Goal: Task Accomplishment & Management: Manage account settings

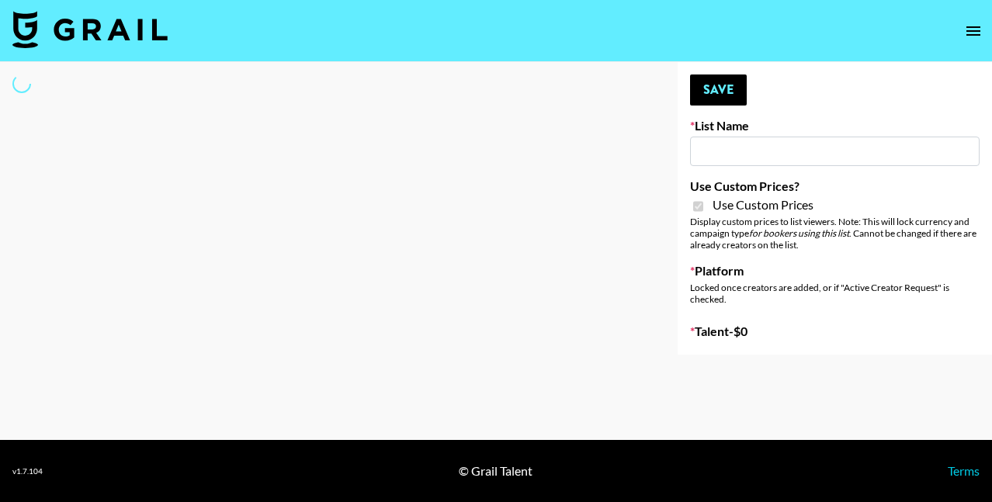
type input "Petlibro ([DATE])"
checkbox input "true"
select select "Brand"
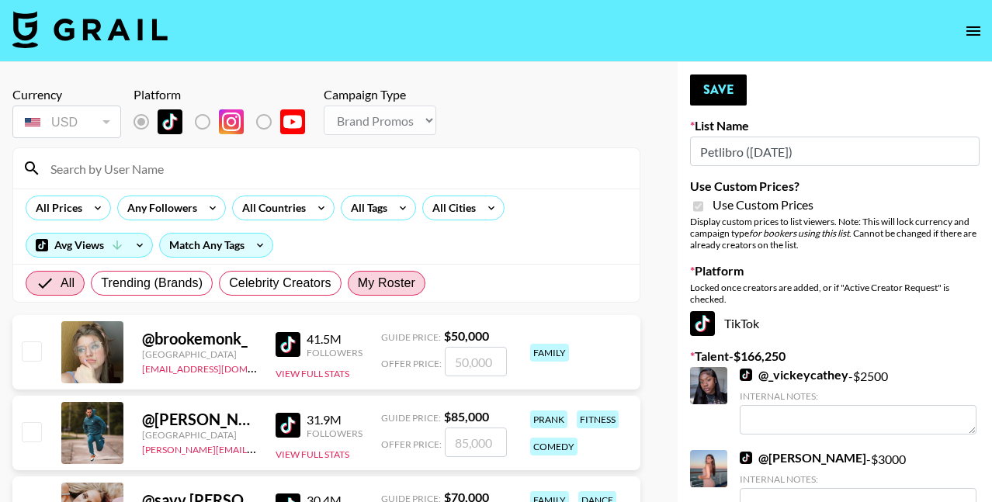
click at [389, 281] on span "My Roster" at bounding box center [386, 283] width 57 height 19
click at [358, 283] on input "My Roster" at bounding box center [358, 283] width 0 height 0
radio input "true"
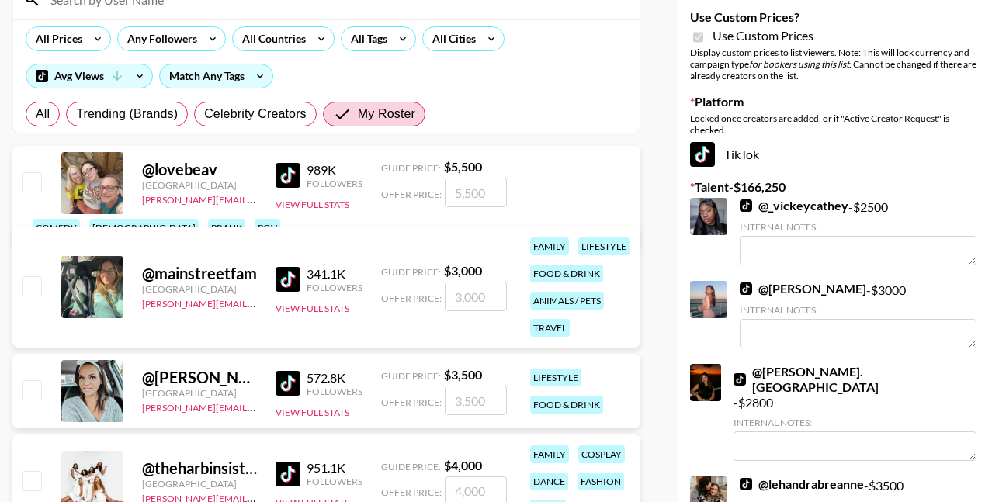
scroll to position [175, 0]
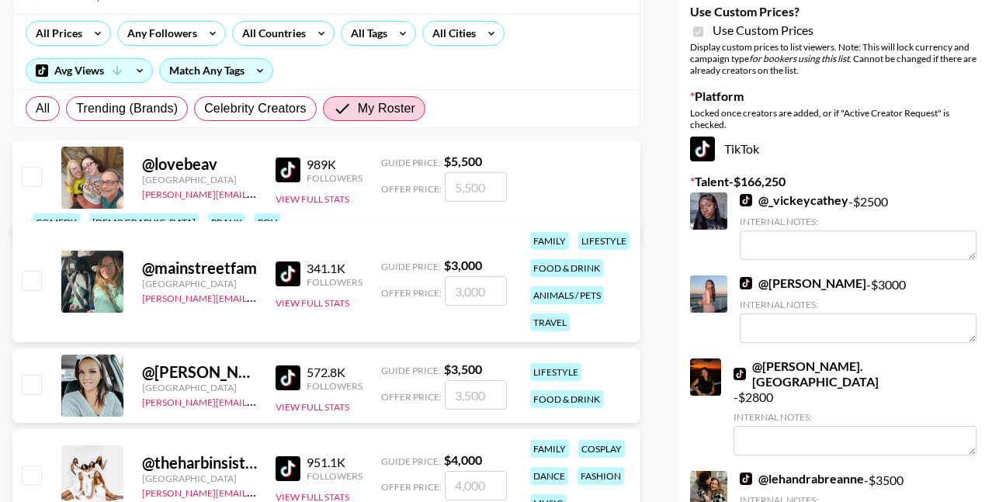
click at [35, 274] on input "checkbox" at bounding box center [31, 280] width 19 height 19
checkbox input "true"
type input "3000"
click at [33, 169] on input "checkbox" at bounding box center [31, 176] width 19 height 19
checkbox input "true"
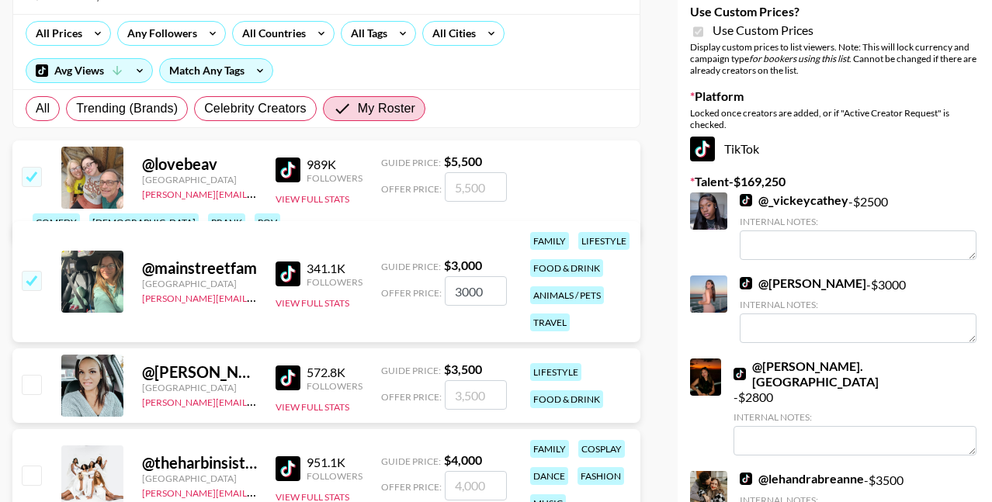
type input "5500"
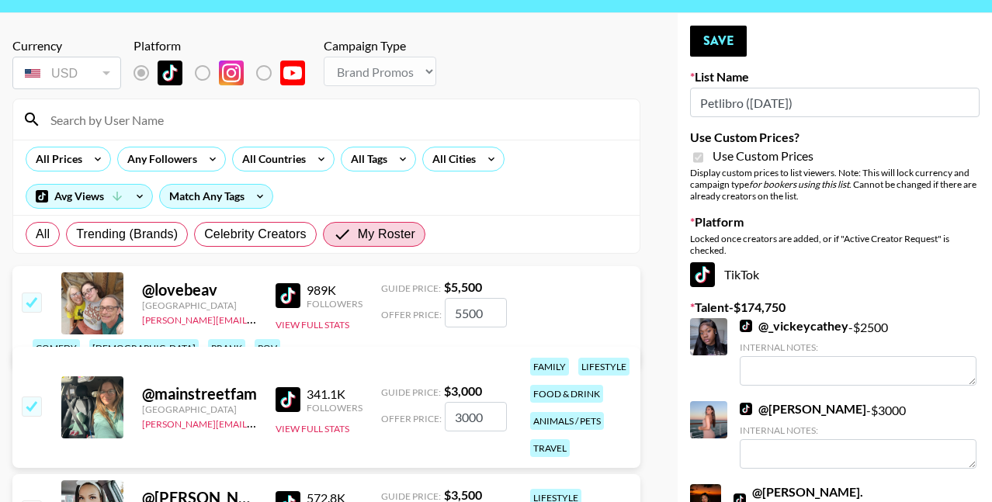
scroll to position [48, 0]
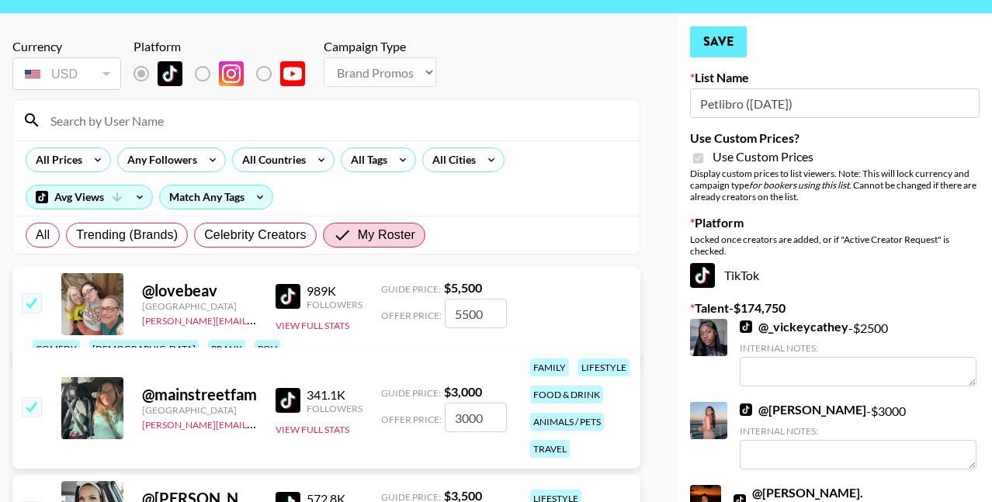
click at [717, 44] on button "Save" at bounding box center [718, 41] width 57 height 31
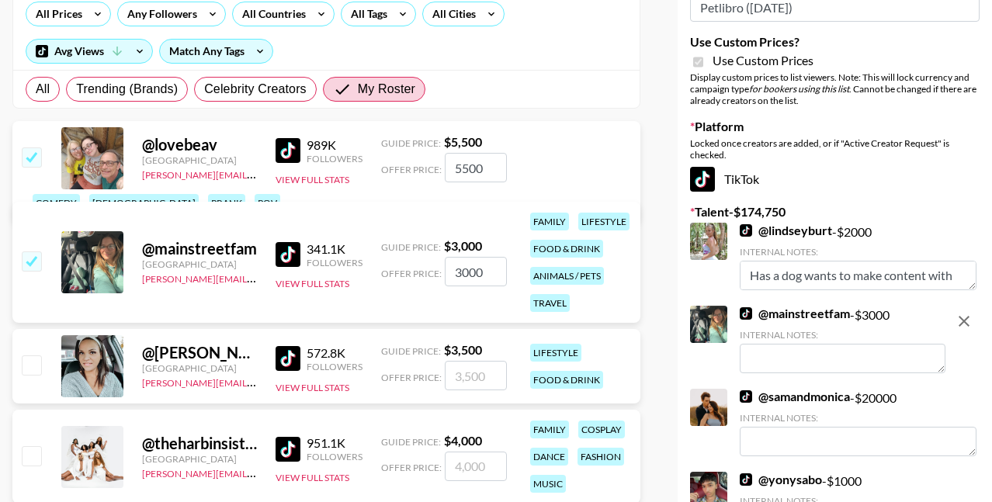
scroll to position [203, 0]
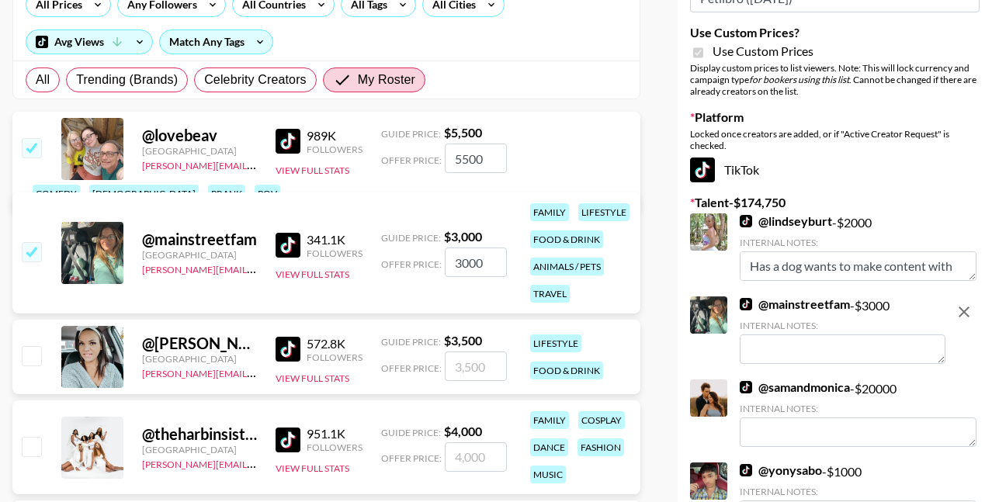
click at [802, 349] on textarea at bounding box center [843, 350] width 206 height 30
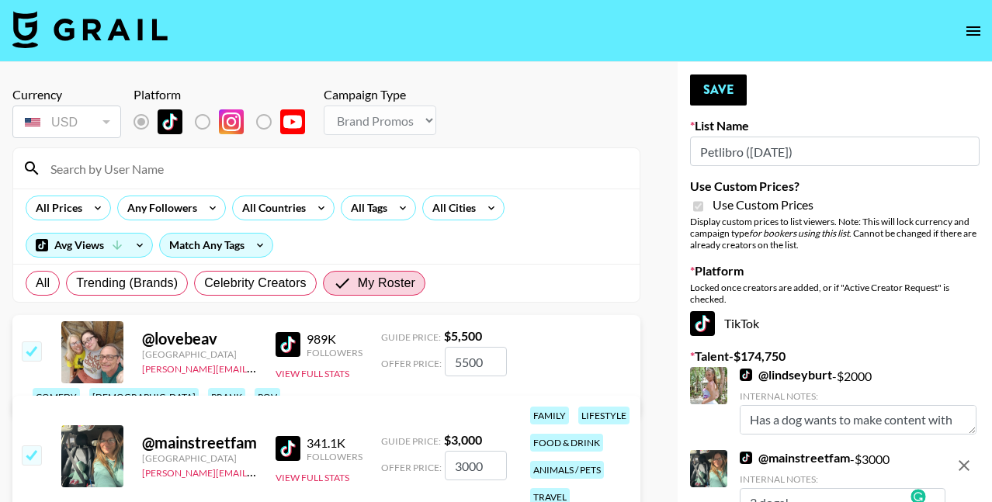
scroll to position [0, 0]
type textarea "3 dogs!"
click at [720, 84] on button "Save" at bounding box center [718, 90] width 57 height 31
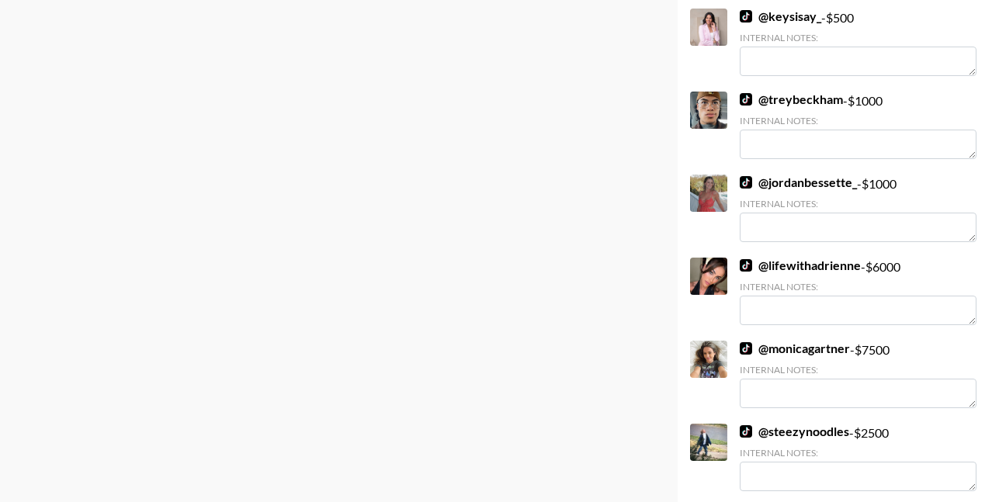
scroll to position [3280, 0]
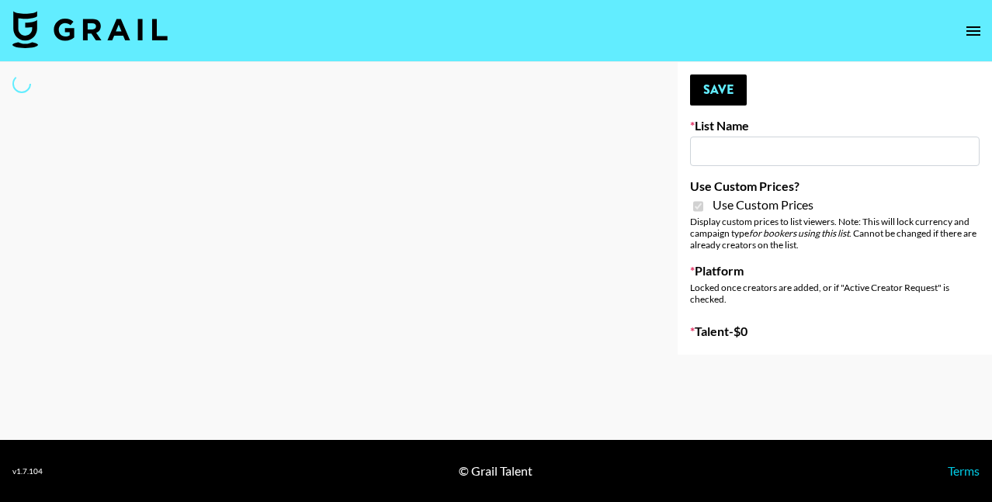
select select "Brand"
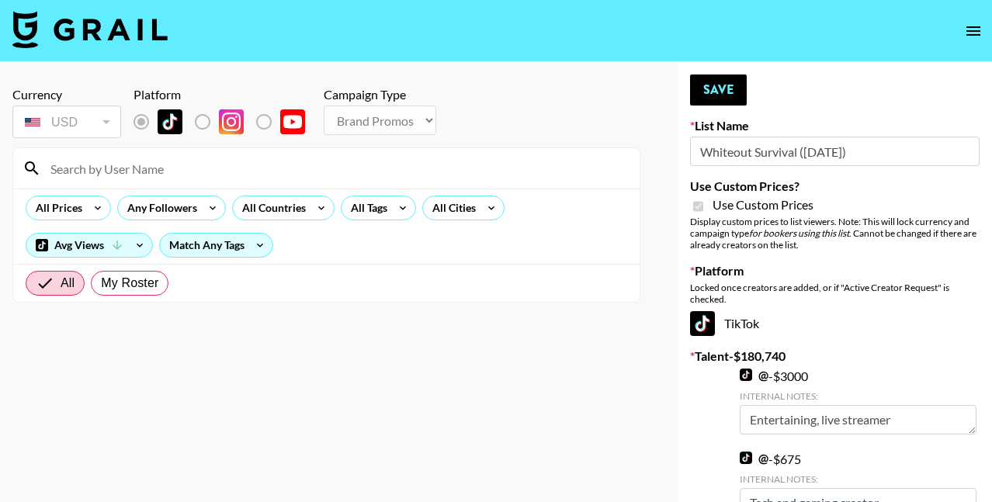
type input "Whiteout Survival (30th Sept)"
checkbox input "true"
click at [134, 289] on span "My Roster" at bounding box center [129, 283] width 57 height 19
click at [101, 283] on input "My Roster" at bounding box center [101, 283] width 0 height 0
radio input "true"
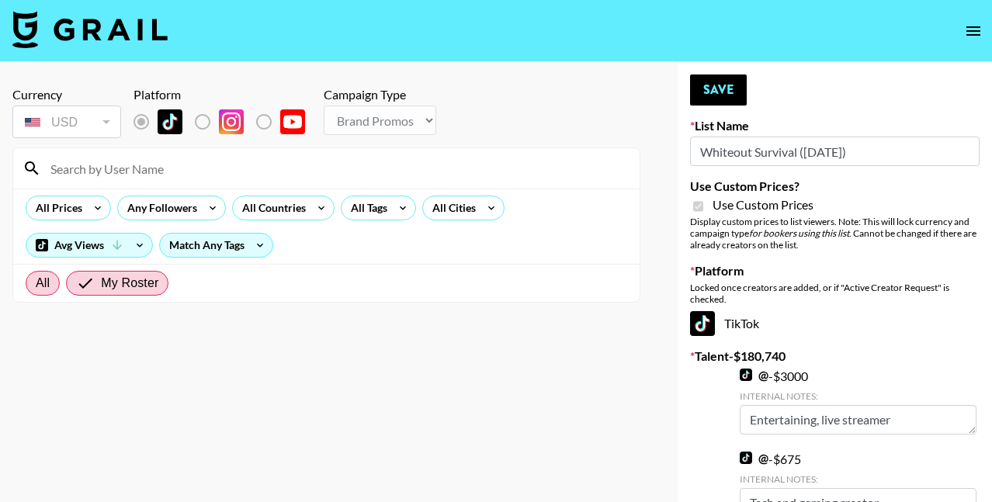
click at [40, 286] on span "All" at bounding box center [43, 283] width 14 height 19
click at [36, 283] on input "All" at bounding box center [36, 283] width 0 height 0
radio input "true"
click at [130, 292] on span "My Roster" at bounding box center [129, 283] width 57 height 19
click at [101, 283] on input "My Roster" at bounding box center [101, 283] width 0 height 0
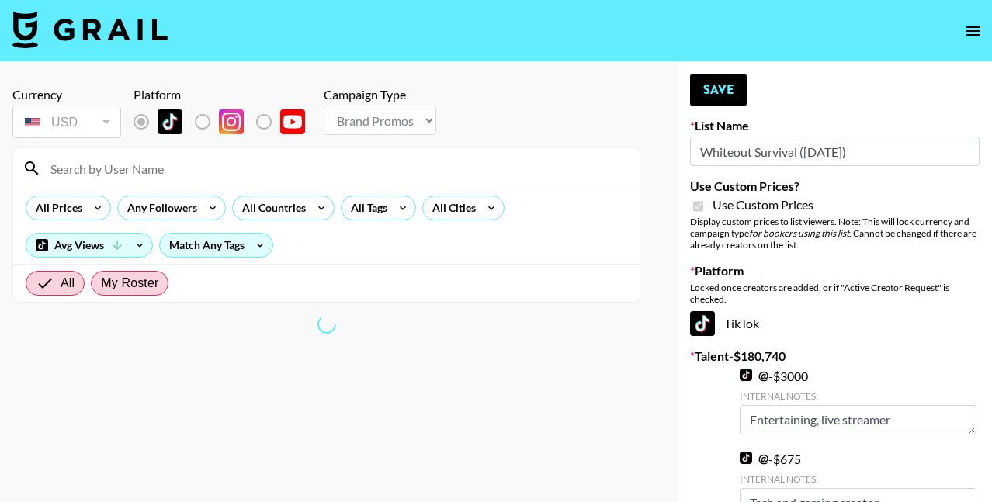
radio input "true"
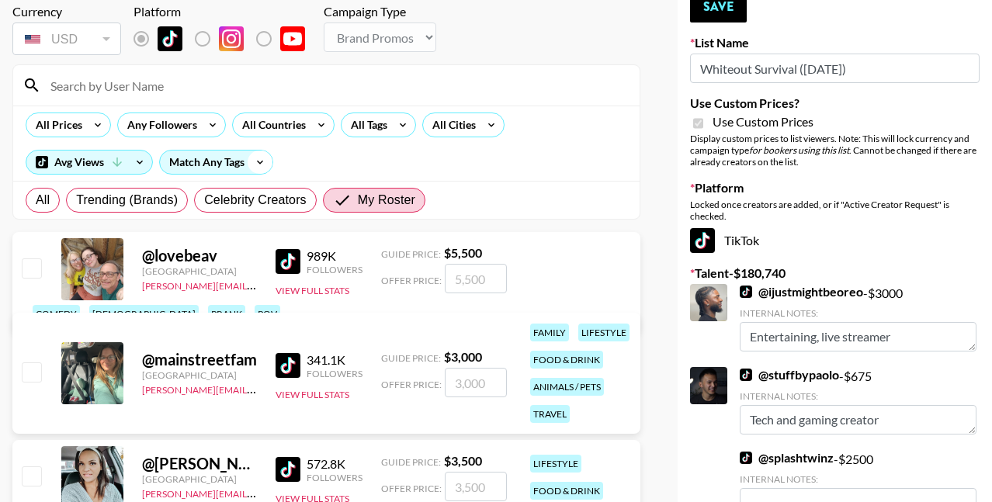
scroll to position [85, 0]
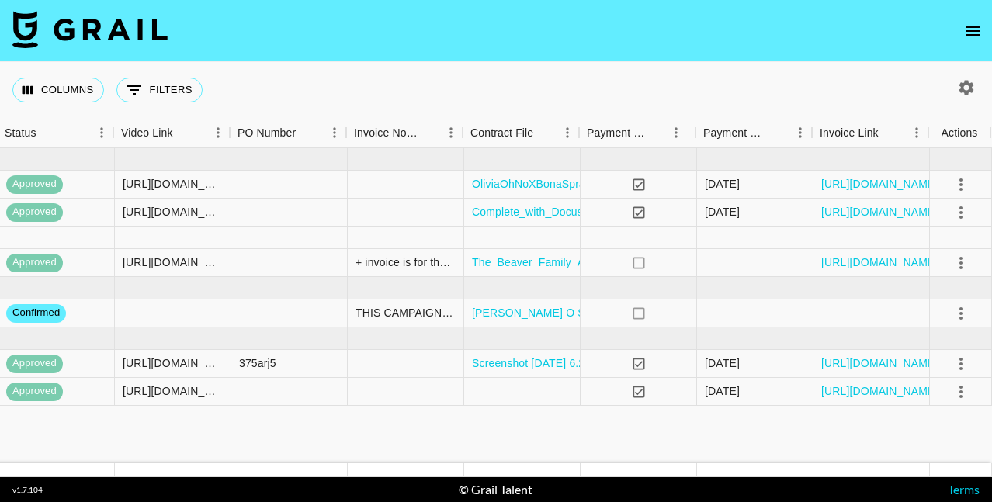
scroll to position [0, 1392]
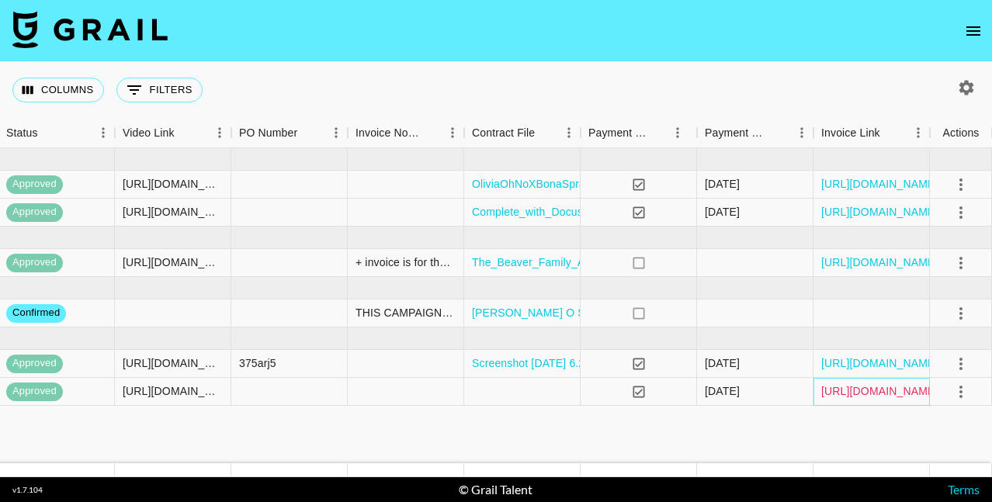
click at [884, 392] on link "https://in.xero.com/L0yGXI8TYB1pVAq4kyl2J9d2HImcHQ9wIX3NsSDt" at bounding box center [880, 392] width 117 height 16
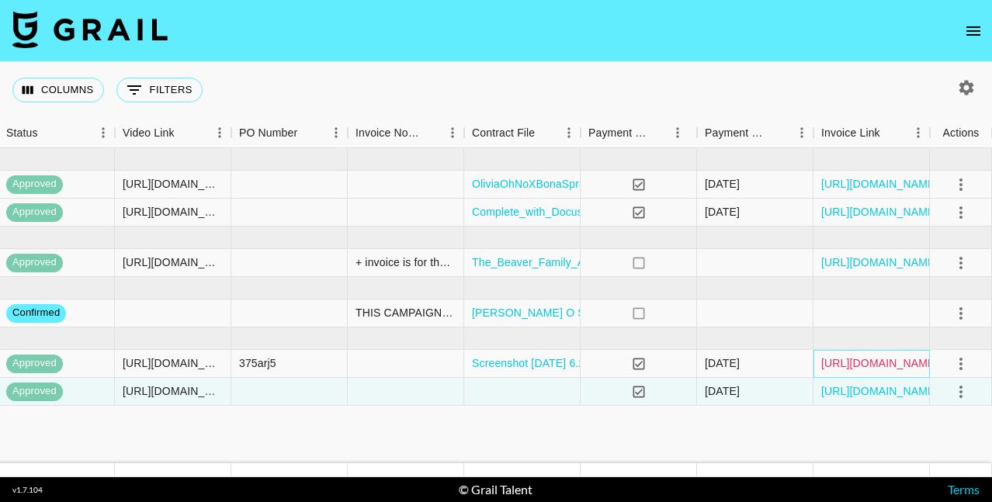
click at [842, 362] on link "https://in.xero.com/9S4tkc0dxhv18VjydtvmmbE4mhOVRwQPbOV11Avx" at bounding box center [880, 364] width 117 height 16
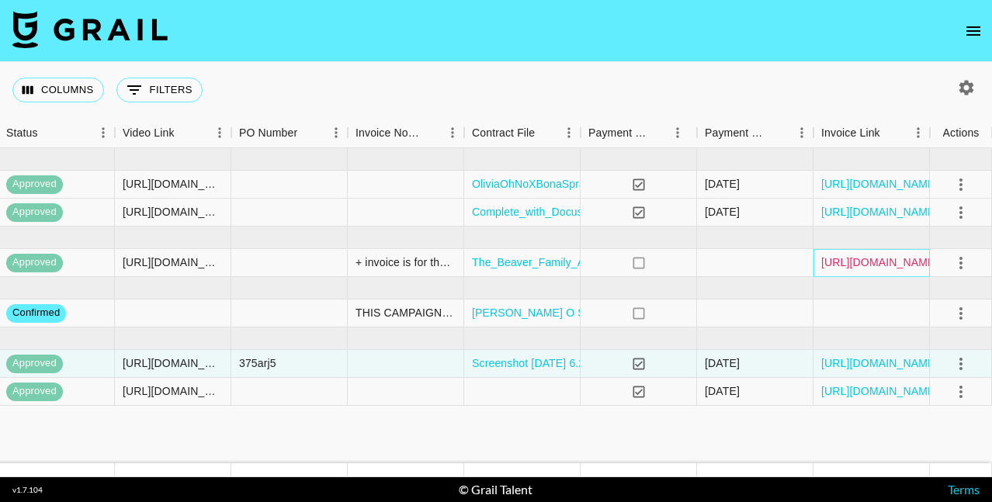
click at [890, 262] on link "https://in.xero.com/6Tk4gE6wZCDaDLkw0TTzaWbDnV4U6NORKgPKJahJ" at bounding box center [880, 263] width 117 height 16
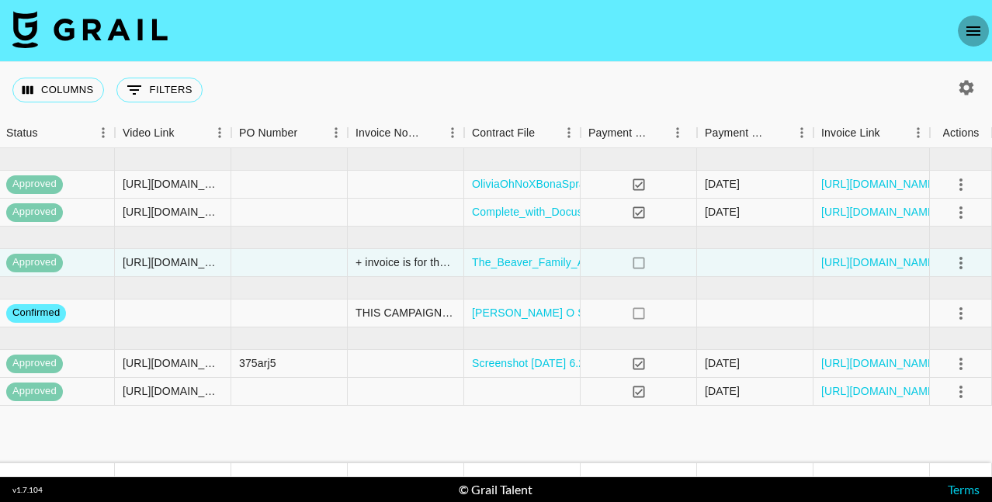
click at [971, 33] on icon "open drawer" at bounding box center [973, 31] width 19 height 19
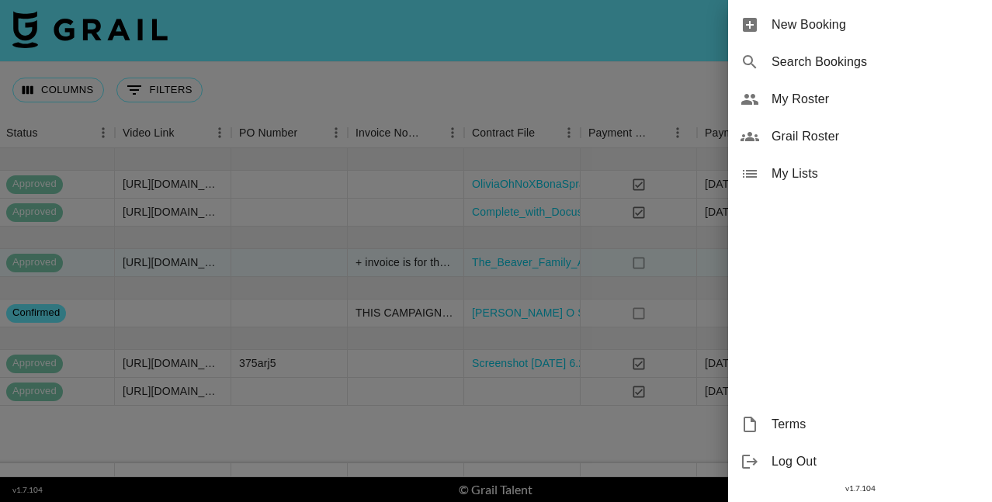
click at [829, 98] on span "My Roster" at bounding box center [876, 99] width 208 height 19
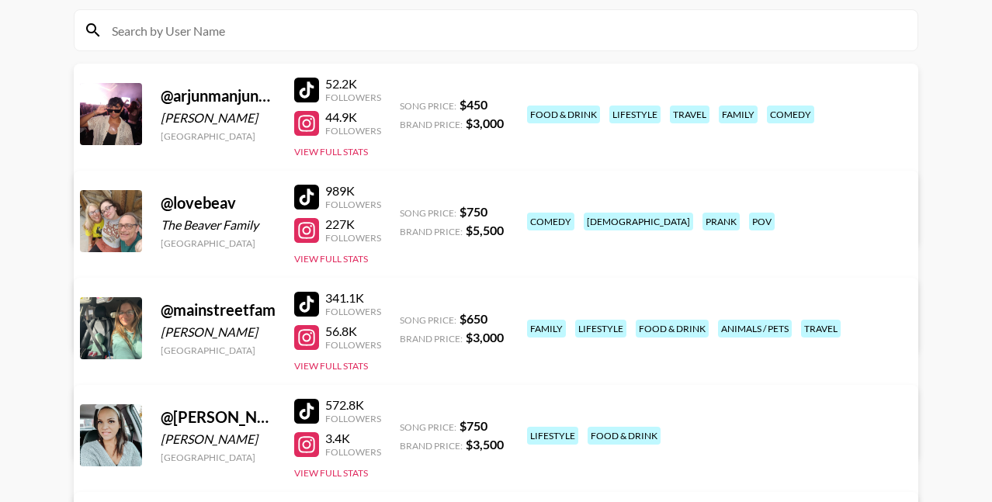
scroll to position [173, 0]
click at [310, 193] on div at bounding box center [306, 196] width 25 height 25
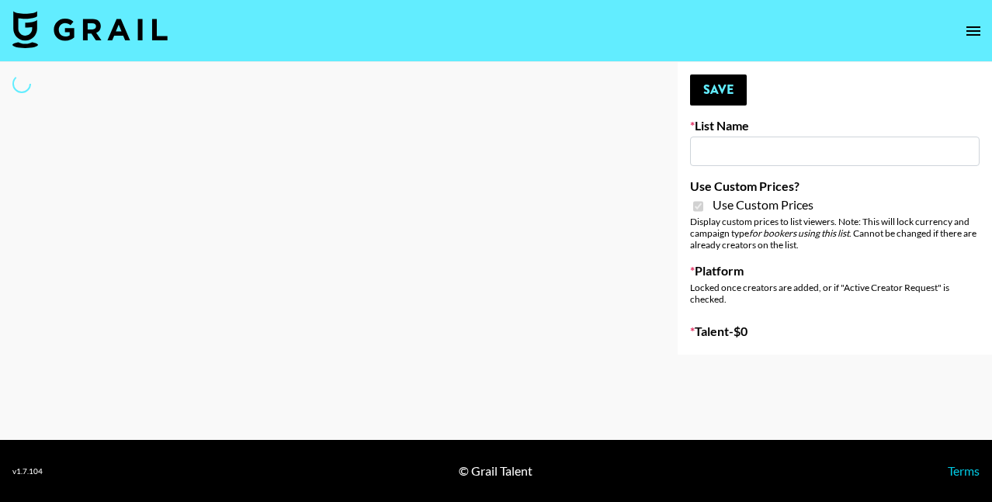
select select "Brand"
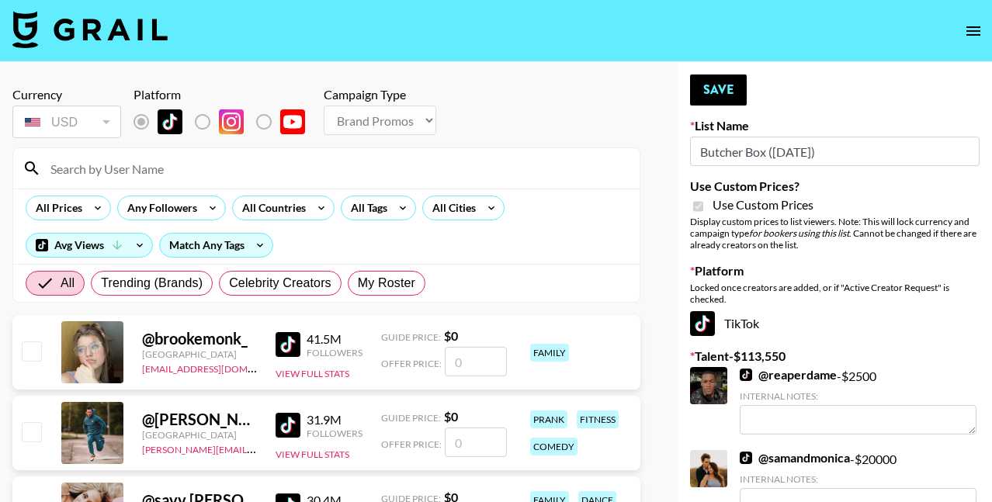
type input "Butcher Box (30th Sept)"
checkbox input "true"
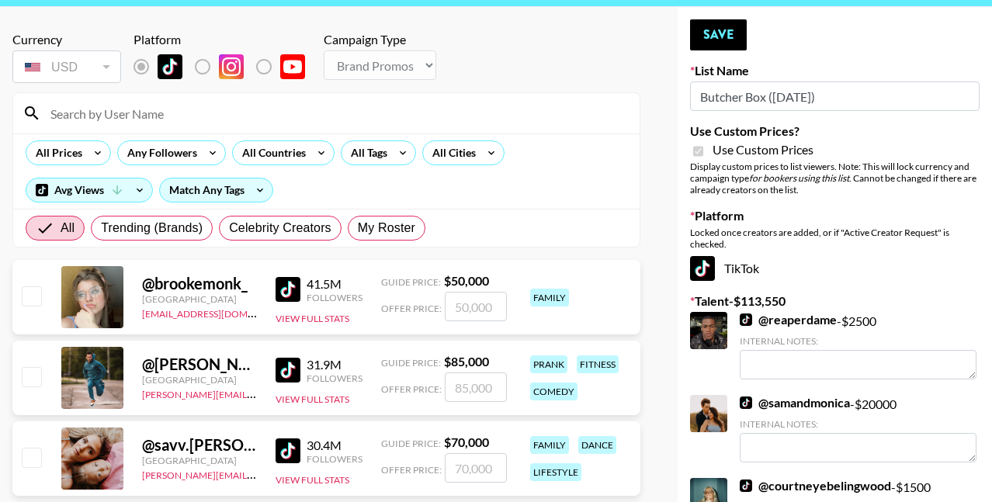
scroll to position [57, 0]
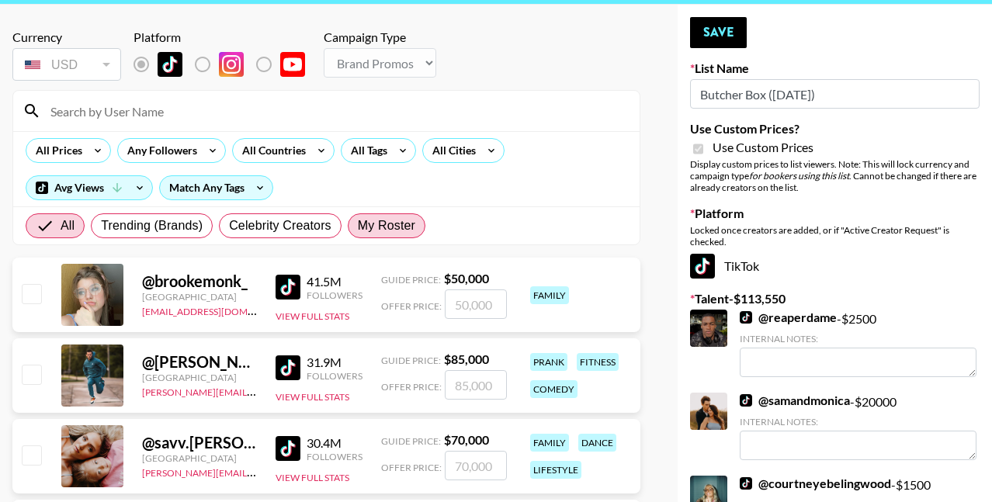
click at [373, 228] on span "My Roster" at bounding box center [386, 226] width 57 height 19
click at [358, 226] on input "My Roster" at bounding box center [358, 226] width 0 height 0
radio input "true"
